Goal: Communication & Community: Answer question/provide support

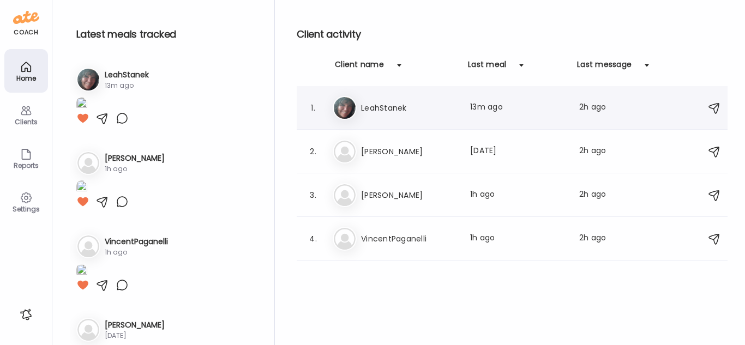
click at [511, 120] on div "1. Le LeahStanek Last meal: 13m ago Last message: 2h ago You: 100% agree on you…" at bounding box center [512, 108] width 431 height 44
click at [524, 122] on div "1. Le LeahStanek Last meal: 13m ago Last message: 2h ago You: 100% agree on you…" at bounding box center [512, 108] width 431 height 44
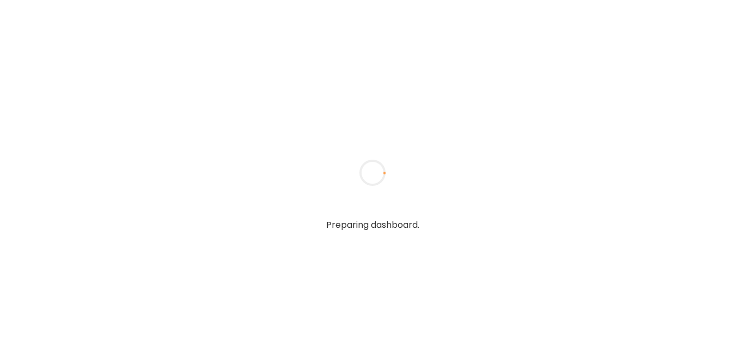
type input "******"
type input "**********"
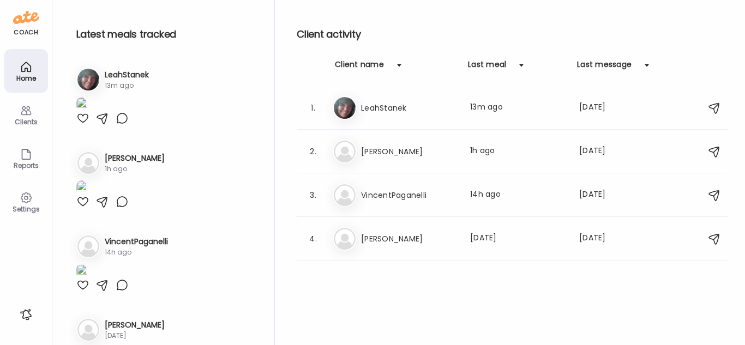
type input "**********"
click at [85, 125] on div at bounding box center [82, 118] width 13 height 13
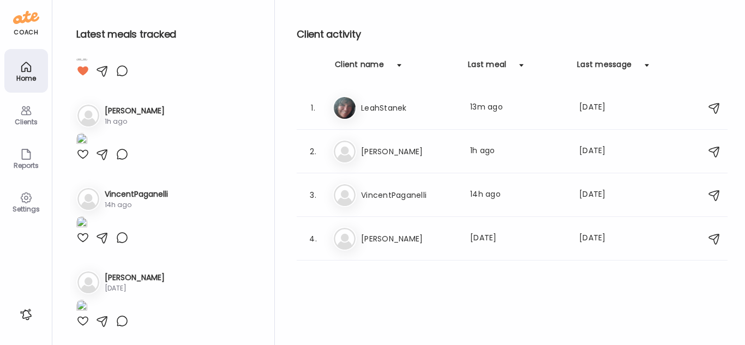
click at [85, 161] on div at bounding box center [82, 154] width 13 height 13
click at [82, 244] on div at bounding box center [82, 237] width 13 height 13
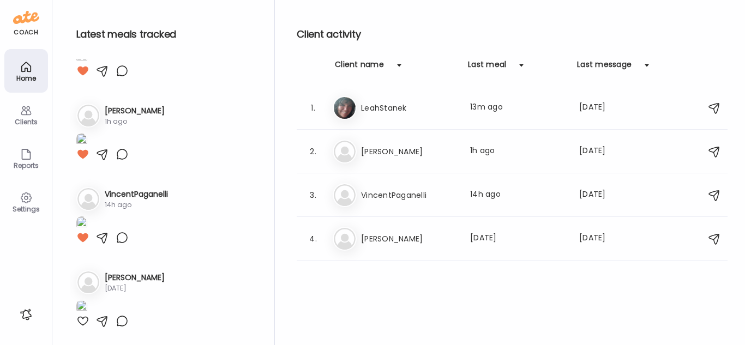
click at [81, 318] on div at bounding box center [82, 321] width 13 height 13
click at [403, 233] on h3 "[PERSON_NAME]" at bounding box center [409, 238] width 96 height 13
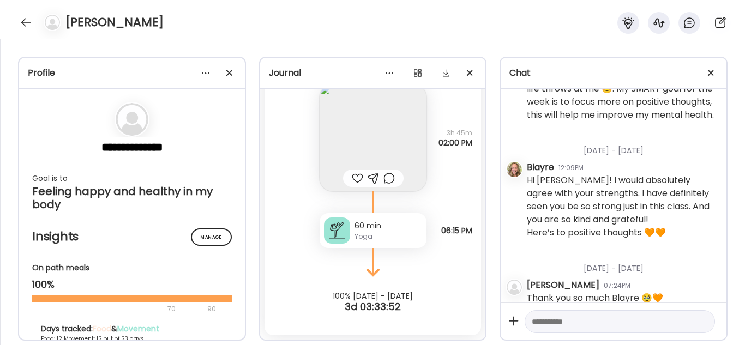
scroll to position [4283, 0]
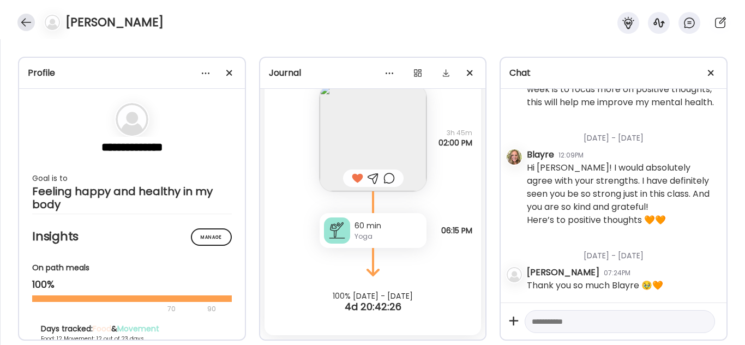
click at [18, 20] on div at bounding box center [25, 22] width 17 height 17
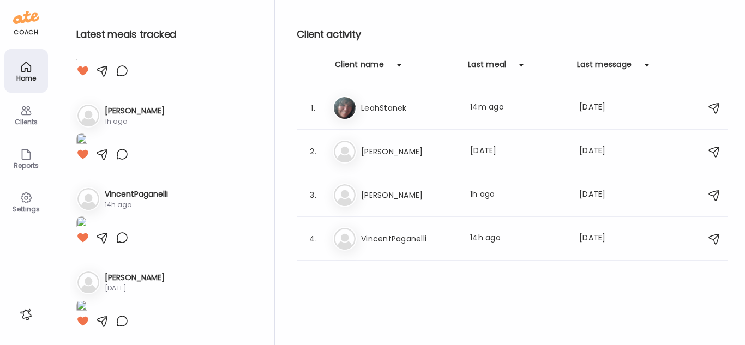
scroll to position [663, 0]
click at [407, 207] on div "3. Pa Paul Sturm Last meal: 1h ago Last message: 2d ago Sure. Persistent Trustw…" at bounding box center [512, 195] width 431 height 44
click at [578, 185] on div "Pa Paul Sturm Last meal: 1h ago Last message: 2d ago Sure. Persistent Trustwort…" at bounding box center [514, 195] width 362 height 24
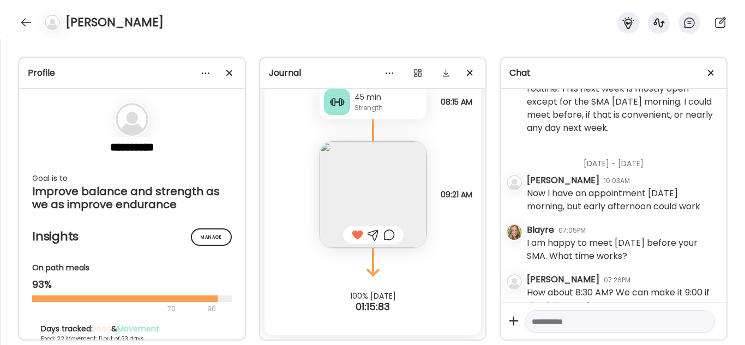
scroll to position [2882, 0]
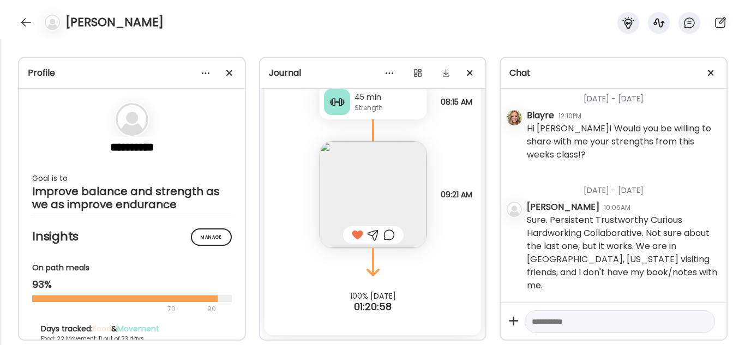
click at [573, 328] on div at bounding box center [619, 321] width 190 height 23
click at [575, 324] on textarea at bounding box center [610, 321] width 156 height 13
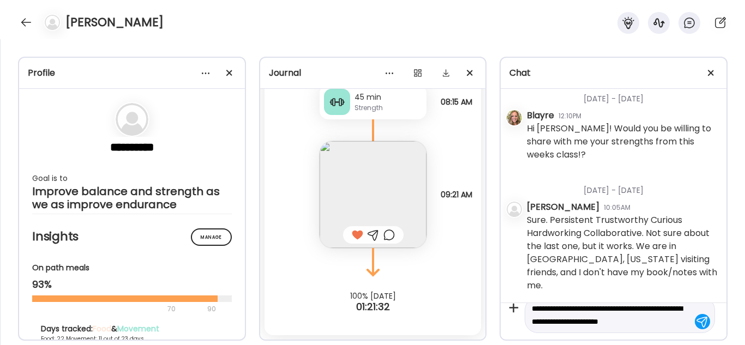
scroll to position [26, 0]
type textarea "**********"
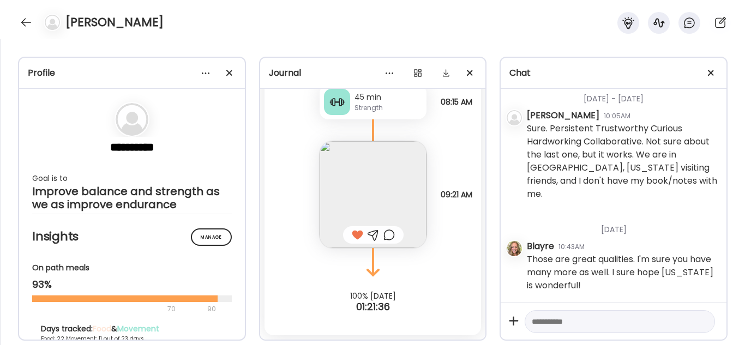
scroll to position [2974, 0]
click at [29, 24] on div at bounding box center [25, 22] width 17 height 17
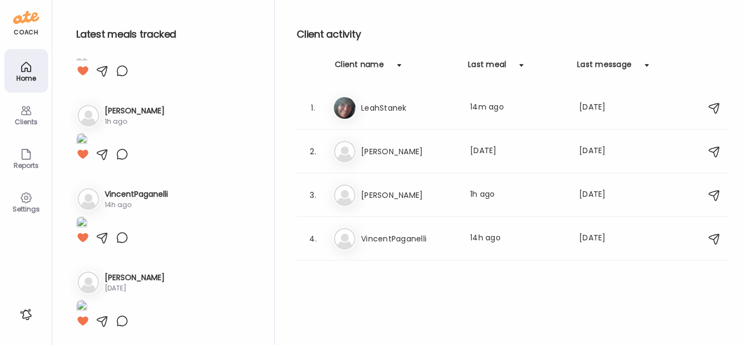
scroll to position [663, 0]
click at [443, 120] on div "1. Le LeahStanek Last meal: 14m ago Last message: 2d ago You: 100% agree on you…" at bounding box center [512, 108] width 431 height 44
click at [462, 109] on div "Le LeahStanek Last meal: 14m ago Last message: 2d ago You: 100% agree on your s…" at bounding box center [514, 108] width 362 height 24
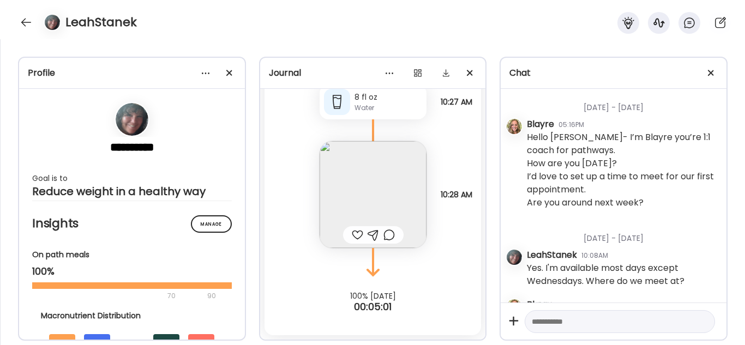
scroll to position [6365, 0]
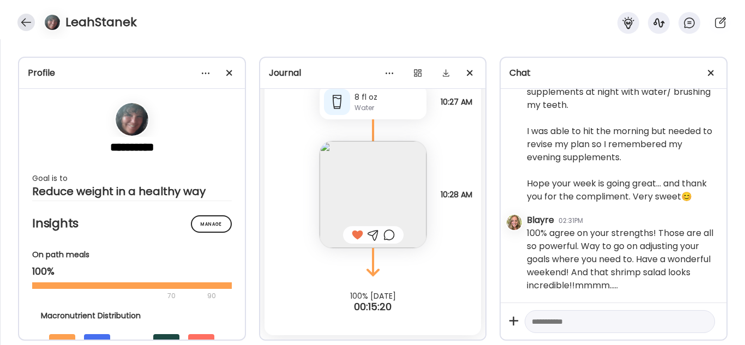
click at [27, 22] on div at bounding box center [25, 22] width 17 height 17
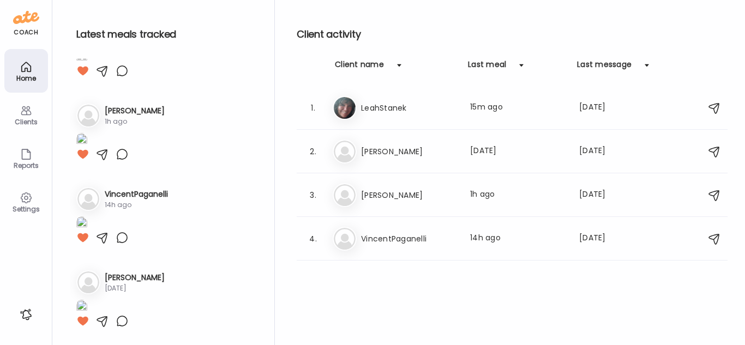
scroll to position [663, 0]
